Goal: Task Accomplishment & Management: Complete application form

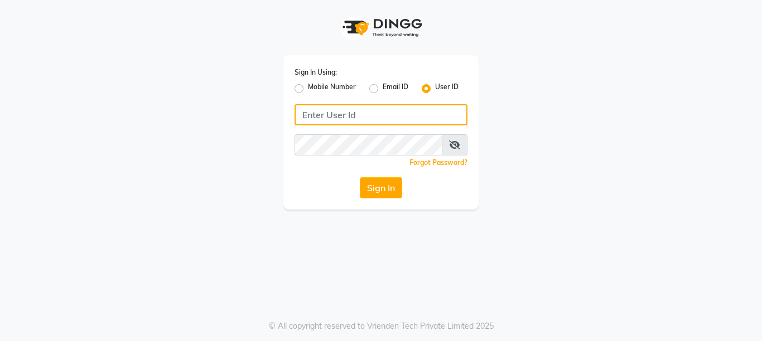
click at [335, 113] on input "Username" at bounding box center [380, 114] width 173 height 21
type input "[PERSON_NAME]@123"
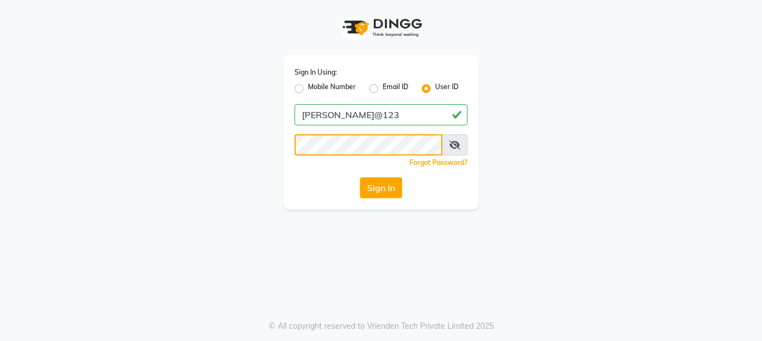
click at [360, 177] on button "Sign In" at bounding box center [381, 187] width 42 height 21
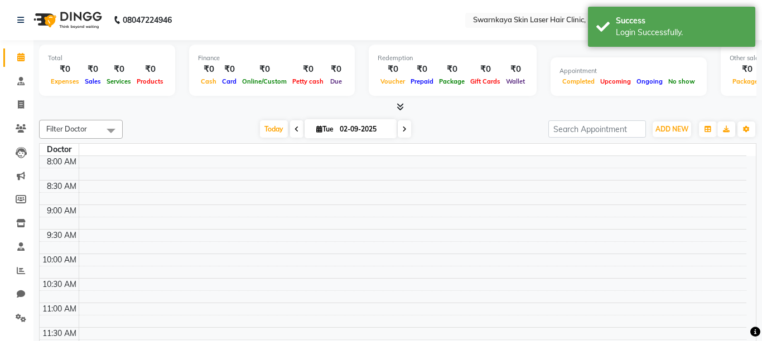
select select "en"
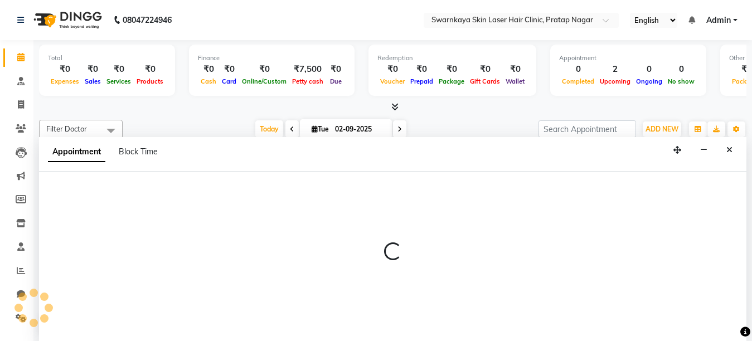
select select "83968"
select select "tentative"
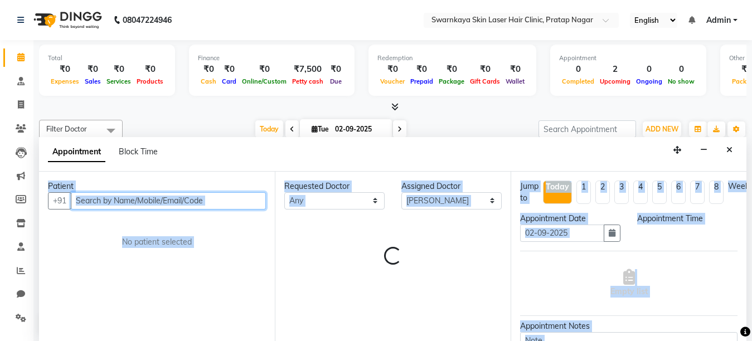
select select "720"
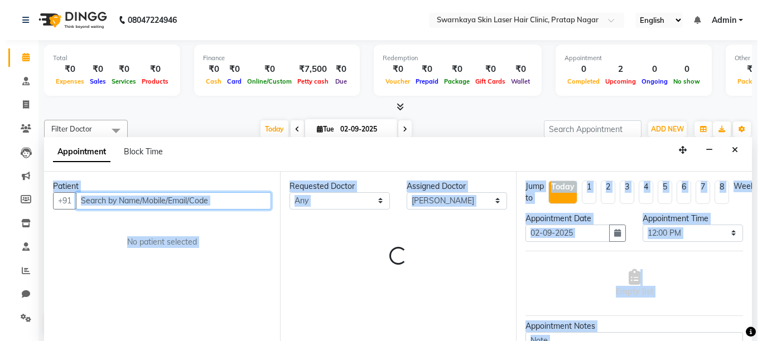
scroll to position [1, 0]
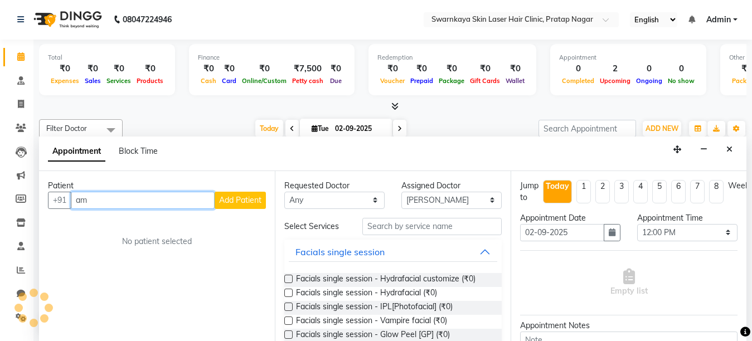
type input "a"
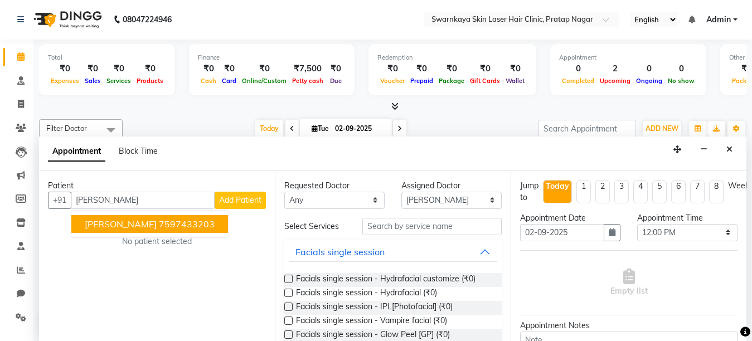
click at [294, 318] on div "Facials single session - Vampire facial (₹0)" at bounding box center [392, 322] width 217 height 14
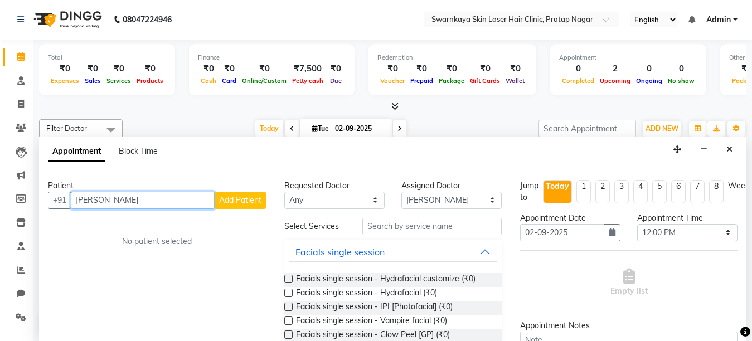
click at [167, 199] on input "[PERSON_NAME]" at bounding box center [143, 200] width 144 height 17
type input "[PERSON_NAME]"
click at [228, 201] on span "Add Patient" at bounding box center [240, 200] width 42 height 10
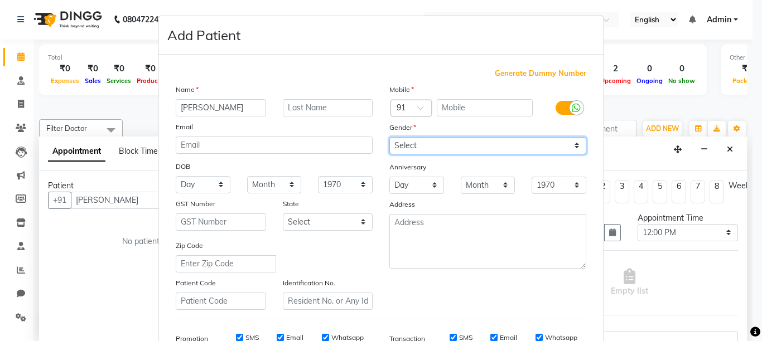
click at [414, 151] on select "Select [DEMOGRAPHIC_DATA] [DEMOGRAPHIC_DATA] Other Prefer Not To Say" at bounding box center [487, 145] width 197 height 17
select select "[DEMOGRAPHIC_DATA]"
click at [389, 137] on select "Select [DEMOGRAPHIC_DATA] [DEMOGRAPHIC_DATA] Other Prefer Not To Say" at bounding box center [487, 145] width 197 height 17
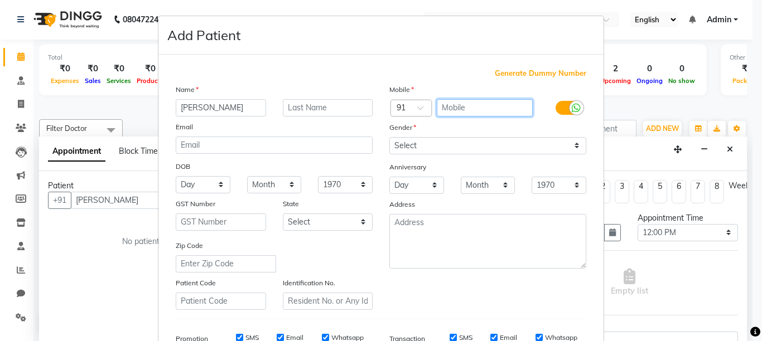
click at [444, 106] on input "text" at bounding box center [485, 107] width 96 height 17
type input "9649127021"
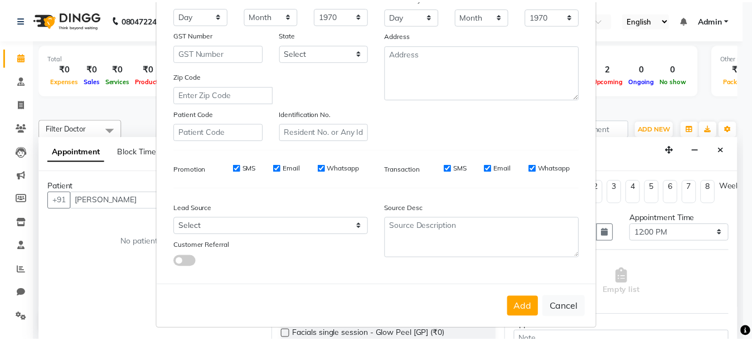
scroll to position [173, 0]
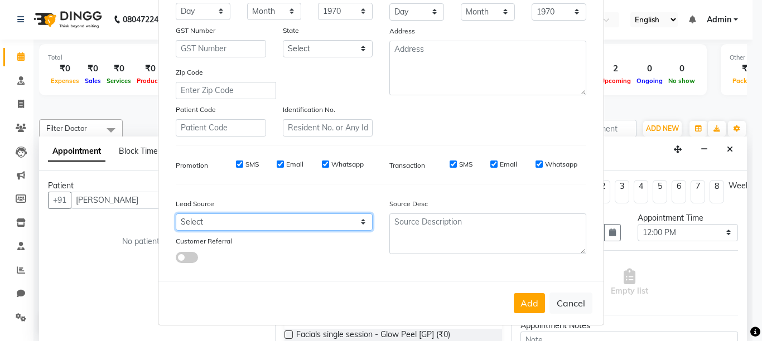
click at [357, 220] on select "Select Walk-in Referral Internet Friend Word of Mouth Advertisement Facebook Ju…" at bounding box center [274, 222] width 197 height 17
select select "55676"
click at [176, 214] on select "Select Walk-in Referral Internet Friend Word of Mouth Advertisement Facebook Ju…" at bounding box center [274, 222] width 197 height 17
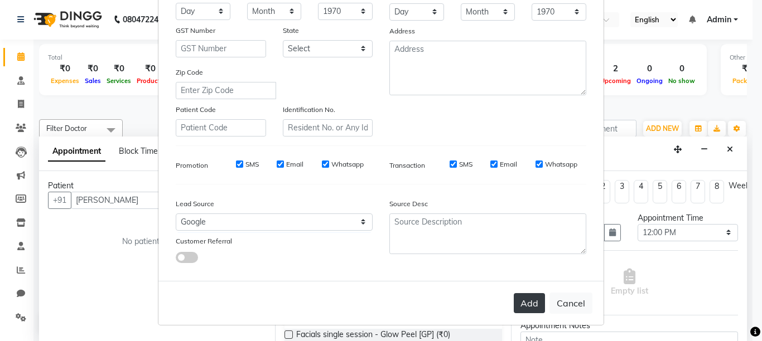
click at [516, 306] on button "Add" at bounding box center [529, 303] width 31 height 20
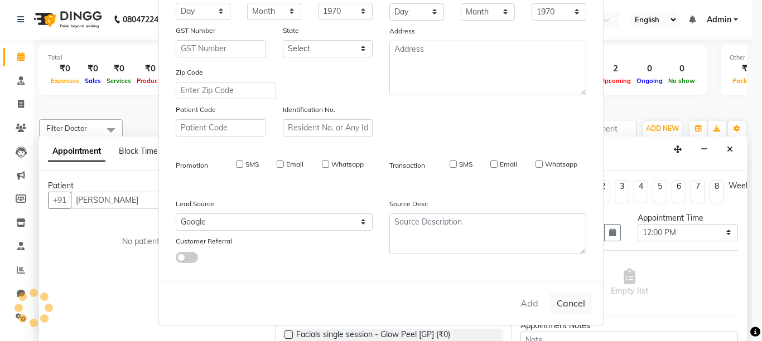
type input "9649127021"
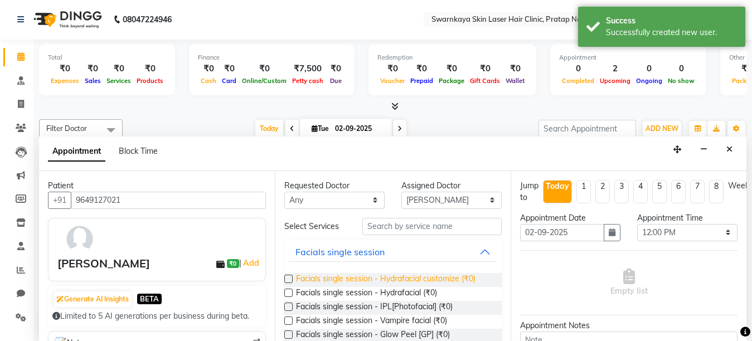
click at [443, 278] on span "Facials single session - Hydrafacial customize (₹0)" at bounding box center [386, 280] width 180 height 14
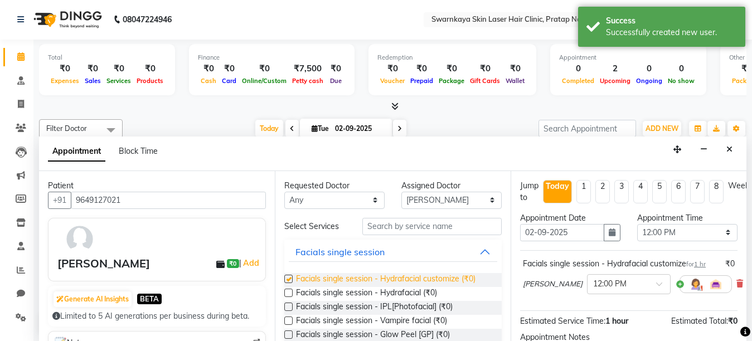
checkbox input "false"
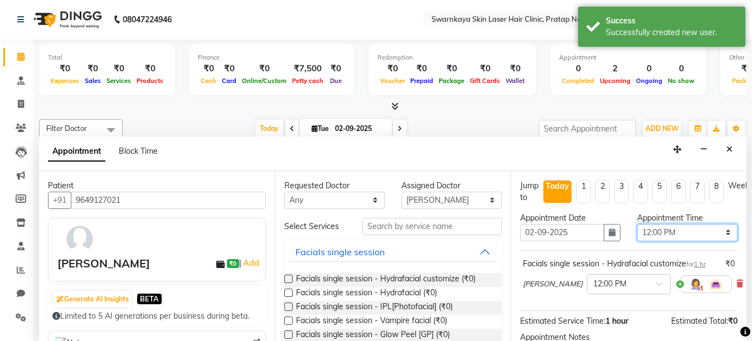
click at [718, 229] on select "Select 11:00 AM 11:15 AM 11:30 AM 11:45 AM 12:00 PM 12:15 PM 12:30 PM 12:45 PM …" at bounding box center [687, 232] width 100 height 17
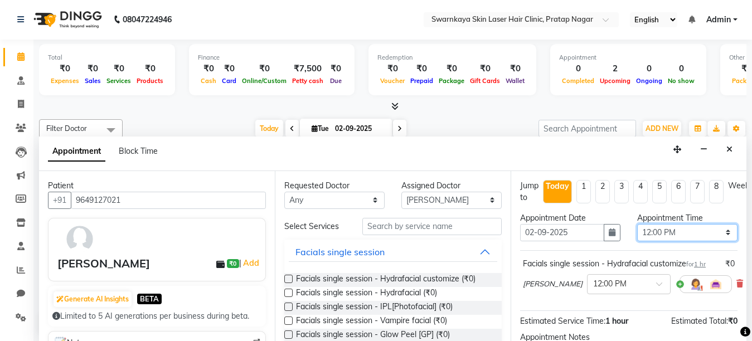
click at [637, 224] on select "Select 11:00 AM 11:15 AM 11:30 AM 11:45 AM 12:00 PM 12:15 PM 12:30 PM 12:45 PM …" at bounding box center [687, 232] width 100 height 17
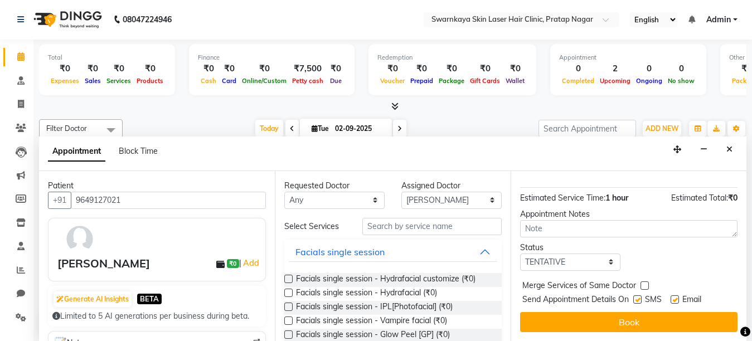
scroll to position [115, 0]
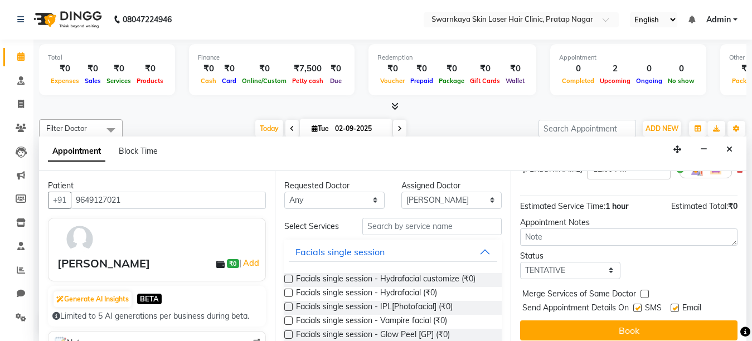
click at [672, 309] on label at bounding box center [675, 308] width 8 height 8
click at [672, 309] on input "checkbox" at bounding box center [674, 309] width 7 height 7
checkbox input "false"
click at [637, 309] on label at bounding box center [637, 308] width 8 height 8
click at [637, 309] on input "checkbox" at bounding box center [636, 309] width 7 height 7
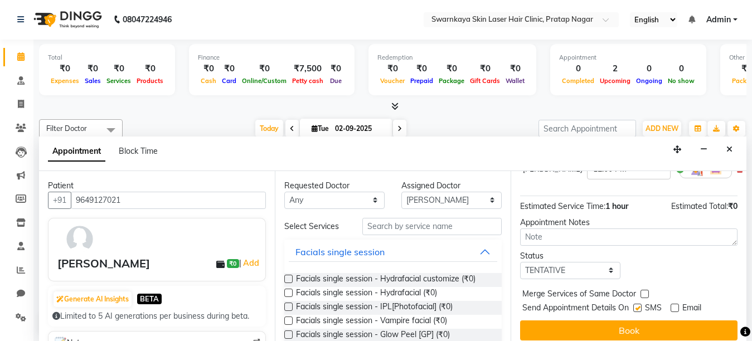
checkbox input "false"
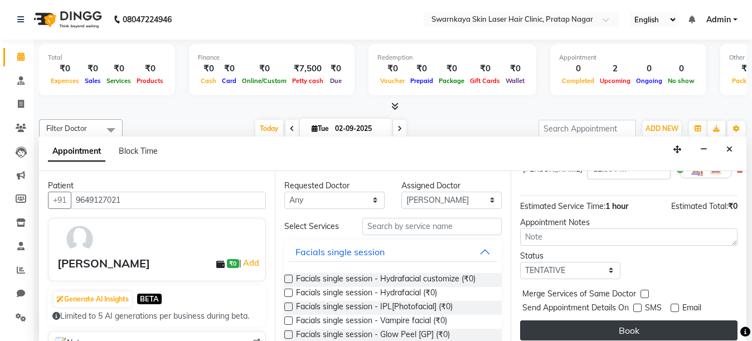
click at [636, 323] on button "Book" at bounding box center [628, 331] width 217 height 20
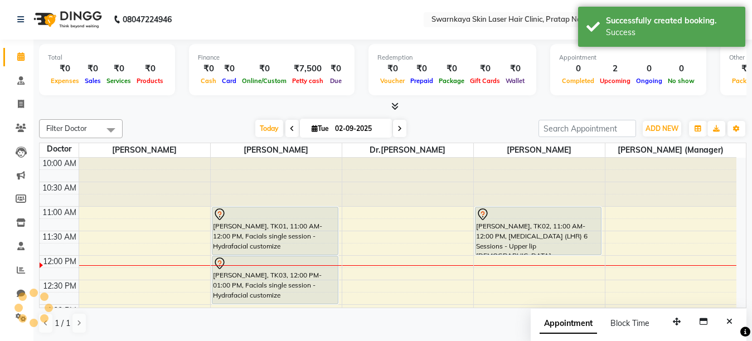
scroll to position [0, 0]
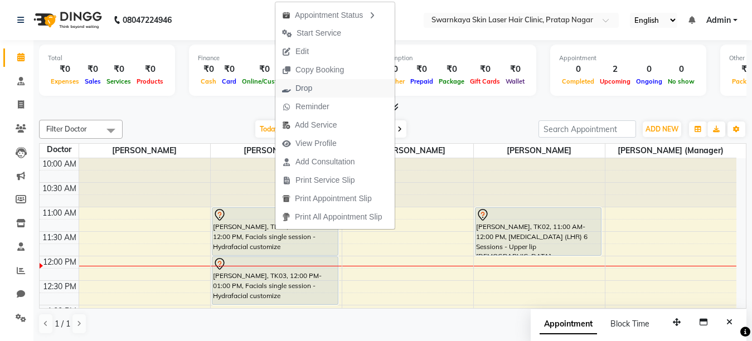
click at [303, 85] on span "Drop" at bounding box center [304, 89] width 17 height 12
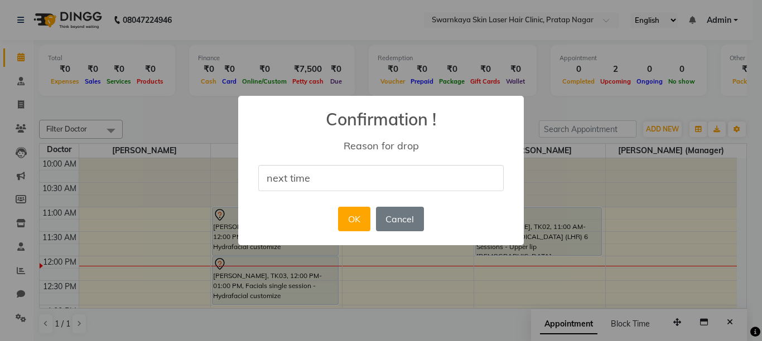
type input "next time"
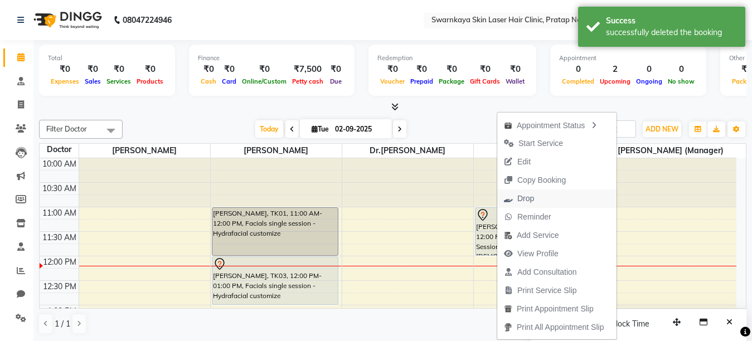
click at [521, 195] on span "Drop" at bounding box center [525, 199] width 17 height 12
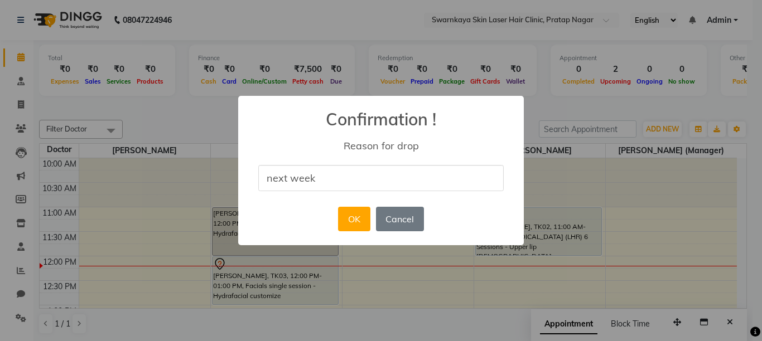
type input "next week"
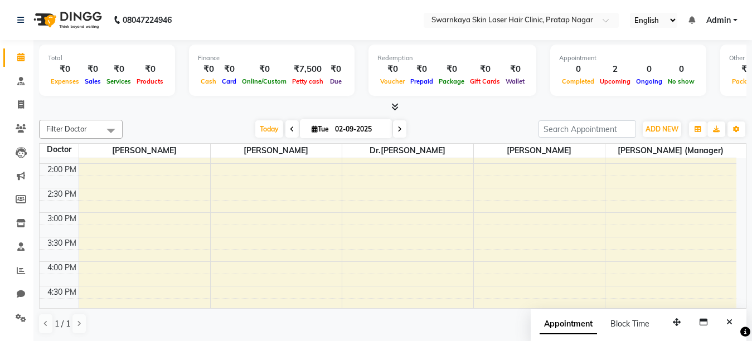
scroll to position [201, 0]
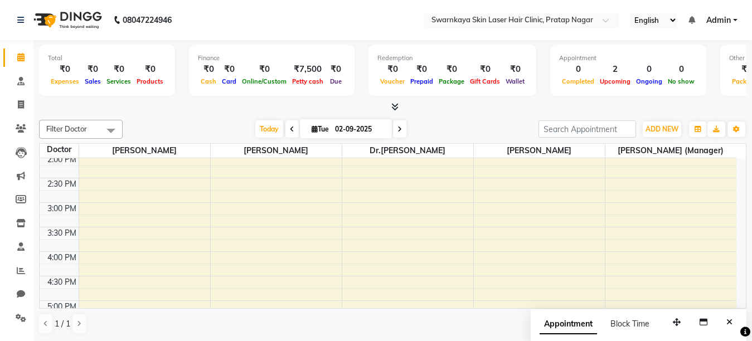
click at [228, 259] on div "10:00 AM 10:30 AM 11:00 AM 11:30 AM 12:00 PM 12:30 PM 1:00 PM 1:30 PM 2:00 PM 2…" at bounding box center [388, 227] width 697 height 539
select select "83968"
select select "tentative"
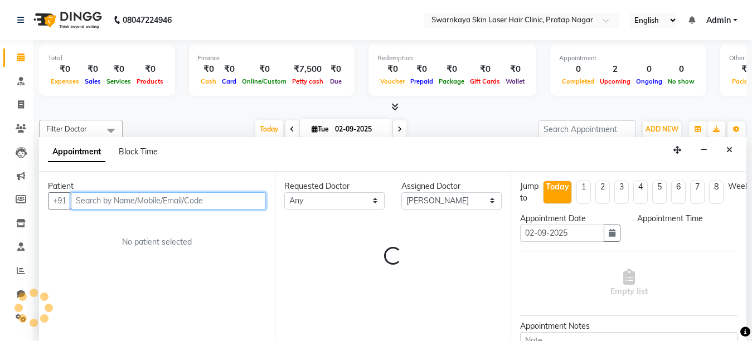
select select "960"
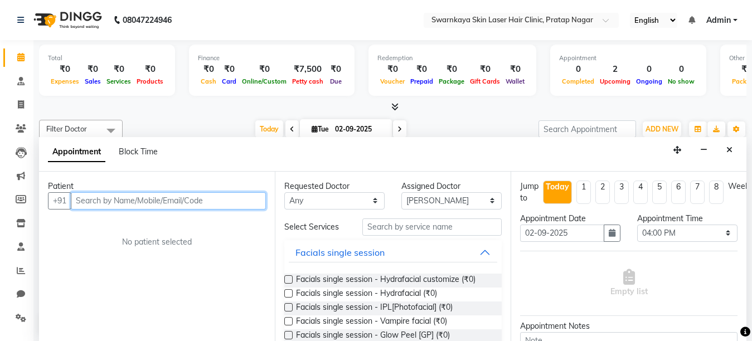
scroll to position [1, 0]
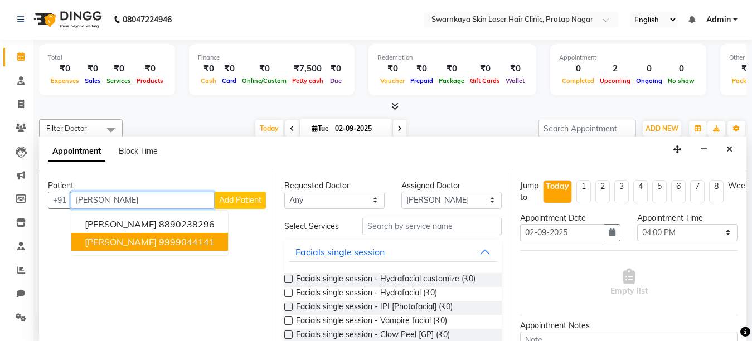
click at [214, 244] on button "[PERSON_NAME] 9999044141" at bounding box center [149, 242] width 157 height 18
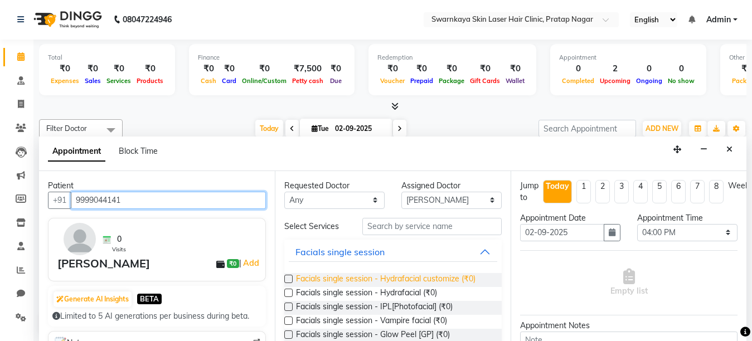
type input "9999044141"
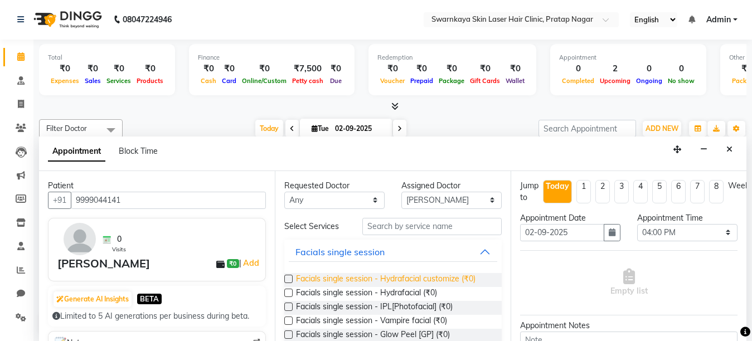
click at [399, 278] on span "Facials single session - Hydrafacial customize (₹0)" at bounding box center [386, 280] width 180 height 14
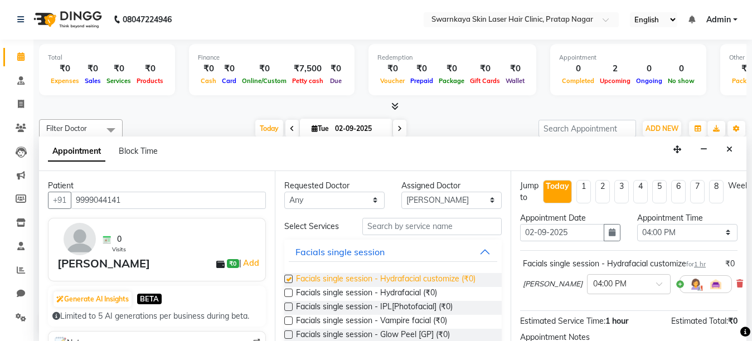
checkbox input "false"
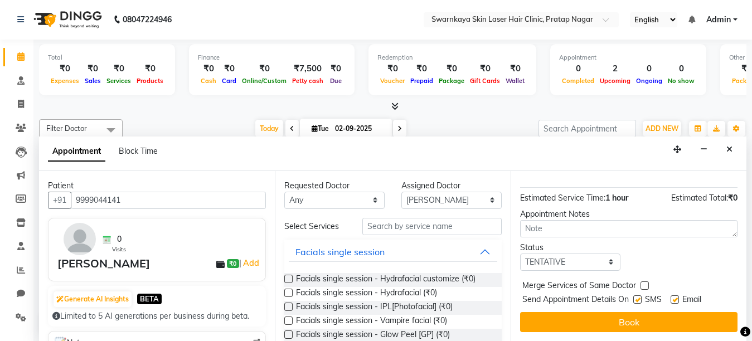
click at [675, 296] on label at bounding box center [675, 300] width 8 height 8
click at [675, 297] on input "checkbox" at bounding box center [674, 300] width 7 height 7
checkbox input "false"
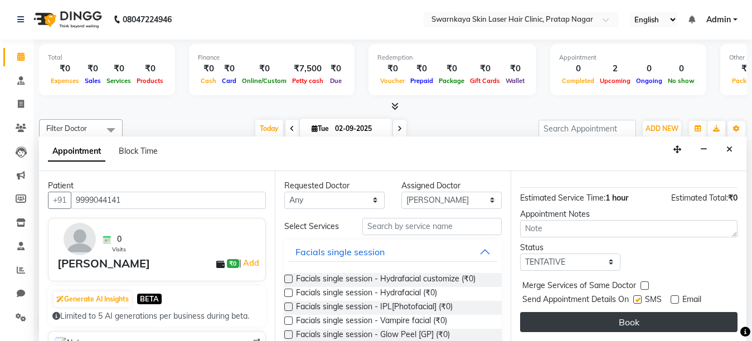
click at [647, 313] on button "Book" at bounding box center [628, 322] width 217 height 20
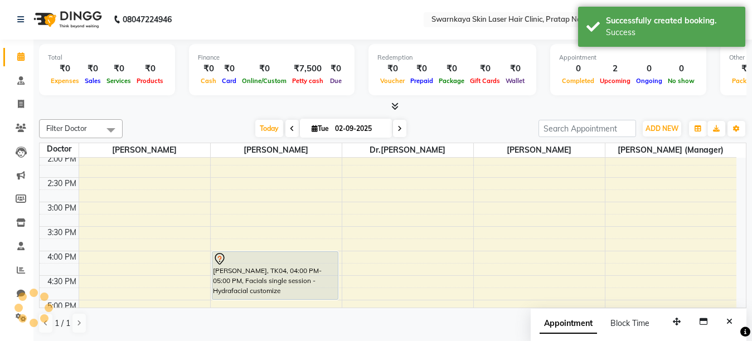
scroll to position [0, 0]
